Goal: Navigation & Orientation: Find specific page/section

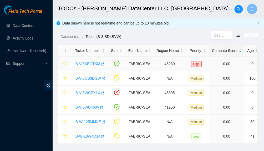
click at [85, 62] on link "B-V-5XEGTKM" at bounding box center [87, 64] width 25 height 4
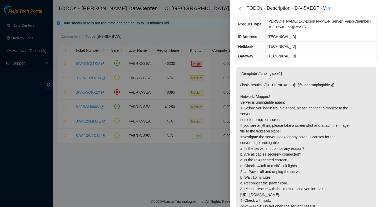
scroll to position [53, 0]
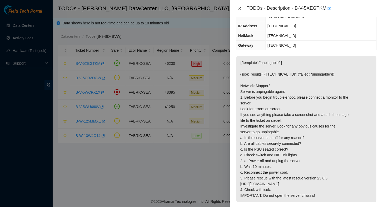
click at [240, 8] on icon "close" at bounding box center [239, 8] width 4 height 4
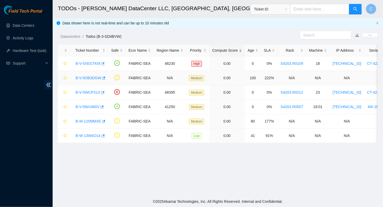
scroll to position [64, 0]
click at [19, 26] on link "Data Centers" at bounding box center [24, 25] width 22 height 4
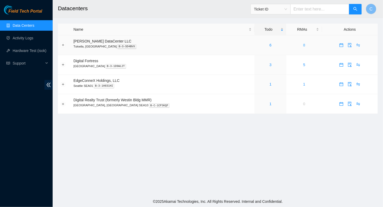
click at [268, 45] on link "8" at bounding box center [304, 45] width 2 height 4
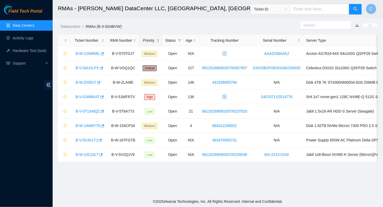
click at [150, 41] on div "Priority" at bounding box center [151, 41] width 18 height 6
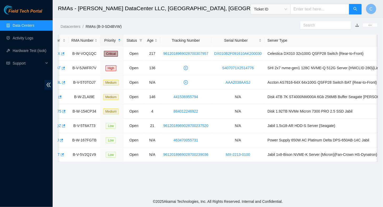
scroll to position [0, 42]
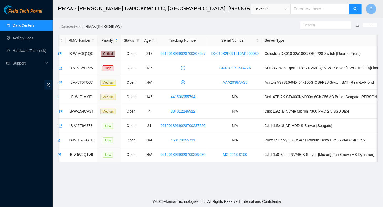
click at [22, 25] on link "Data Centers" at bounding box center [24, 25] width 22 height 4
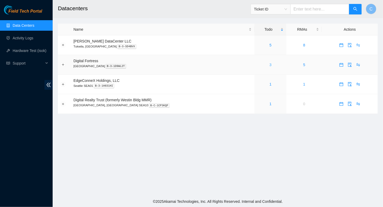
click at [268, 65] on link "3" at bounding box center [270, 65] width 2 height 4
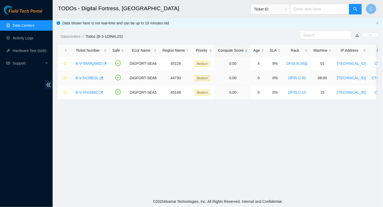
click at [85, 79] on link "B-V-5X28EGL" at bounding box center [86, 78] width 23 height 4
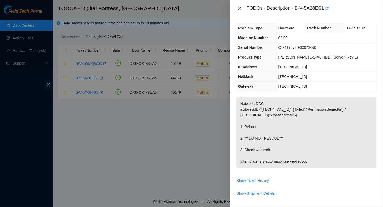
click at [240, 9] on icon "close" at bounding box center [239, 8] width 4 height 4
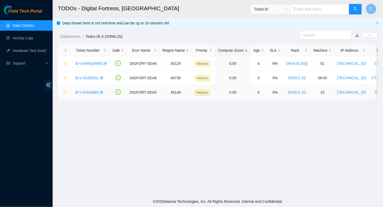
click at [90, 93] on link "B-V-5XGNI6O" at bounding box center [86, 92] width 23 height 4
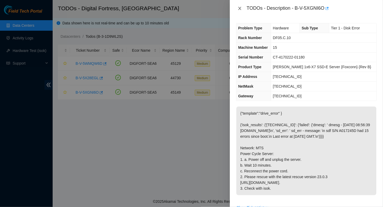
click at [241, 10] on icon "close" at bounding box center [239, 8] width 4 height 4
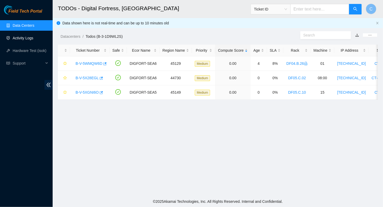
click at [25, 40] on link "Activity Logs" at bounding box center [23, 38] width 21 height 4
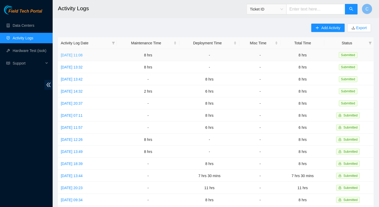
click at [69, 55] on link "Thu, 02 Oct 2025 11:08" at bounding box center [72, 55] width 22 height 4
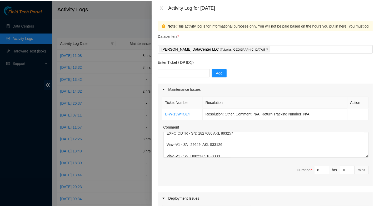
scroll to position [26, 0]
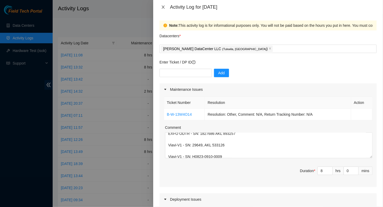
click at [161, 8] on icon "close" at bounding box center [163, 7] width 4 height 4
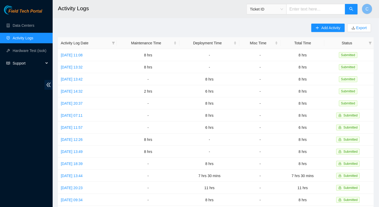
click at [27, 64] on span "Support" at bounding box center [28, 63] width 31 height 11
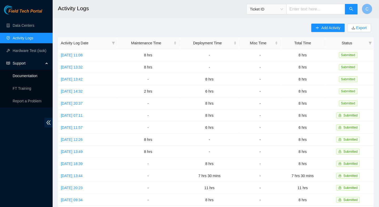
click at [29, 78] on link "Documentation" at bounding box center [25, 76] width 25 height 4
